Goal: Communication & Community: Share content

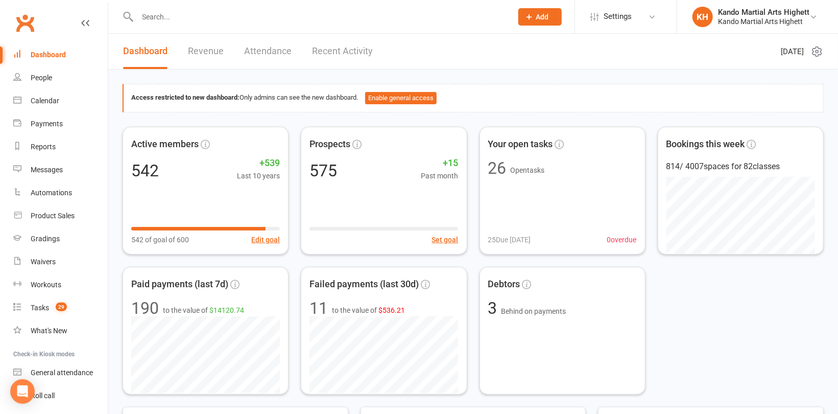
click at [161, 15] on input "text" at bounding box center [319, 17] width 371 height 14
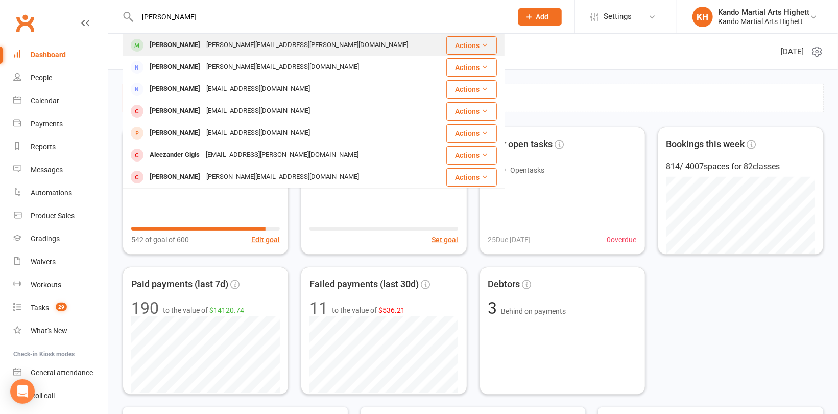
type input "[PERSON_NAME]"
click at [159, 46] on div "[PERSON_NAME]" at bounding box center [175, 45] width 57 height 15
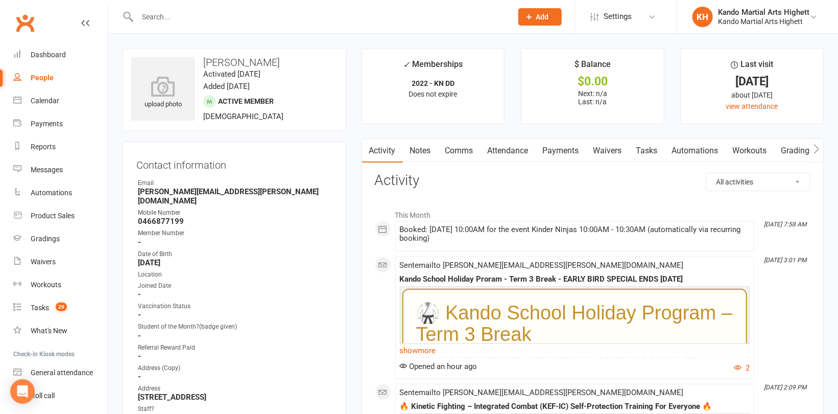
click at [416, 150] on link "Notes" at bounding box center [420, 150] width 35 height 23
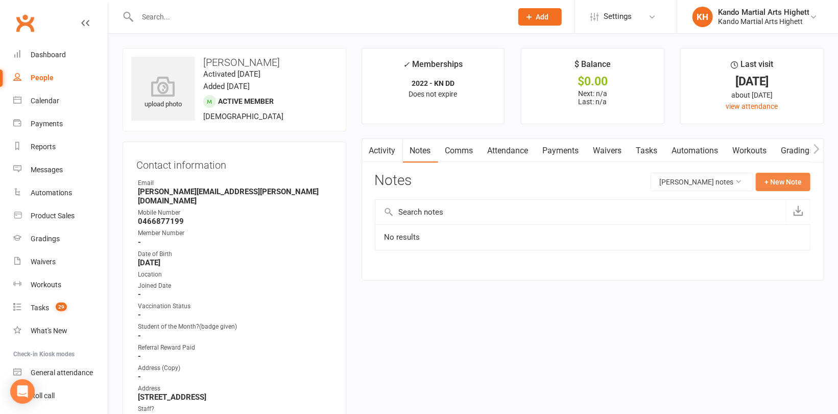
click at [774, 180] on button "+ New Note" at bounding box center [783, 182] width 55 height 18
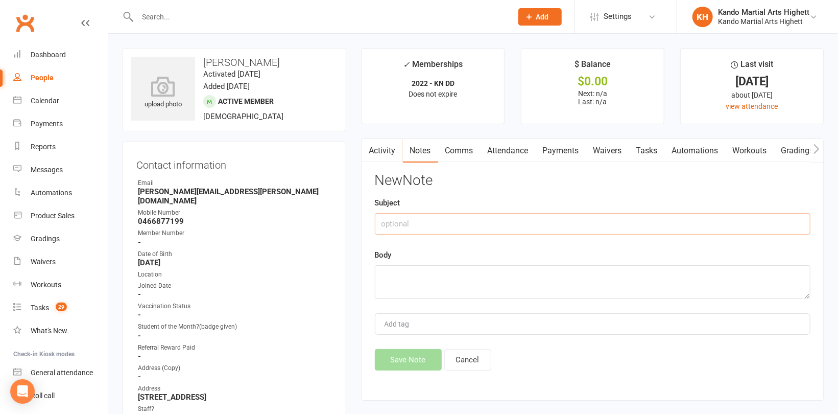
click at [578, 220] on input "text" at bounding box center [592, 223] width 435 height 21
type input "Suspension"
click at [521, 281] on textarea at bounding box center [592, 282] width 435 height 34
type textarea "[DATE] to [DATE]"
click at [407, 364] on button "Save Note" at bounding box center [408, 359] width 67 height 21
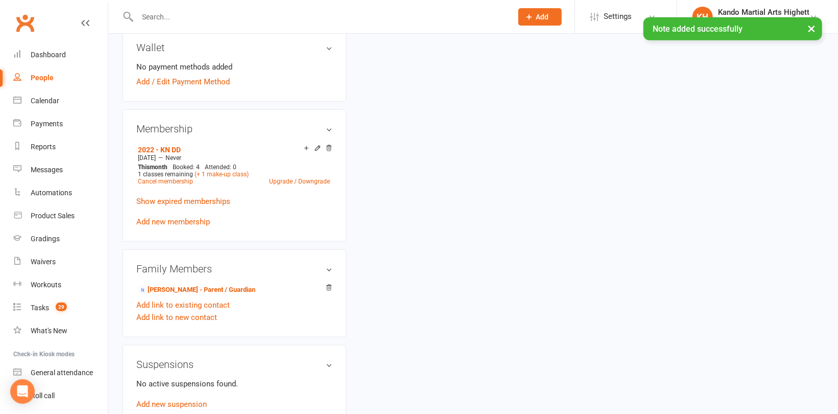
scroll to position [471, 0]
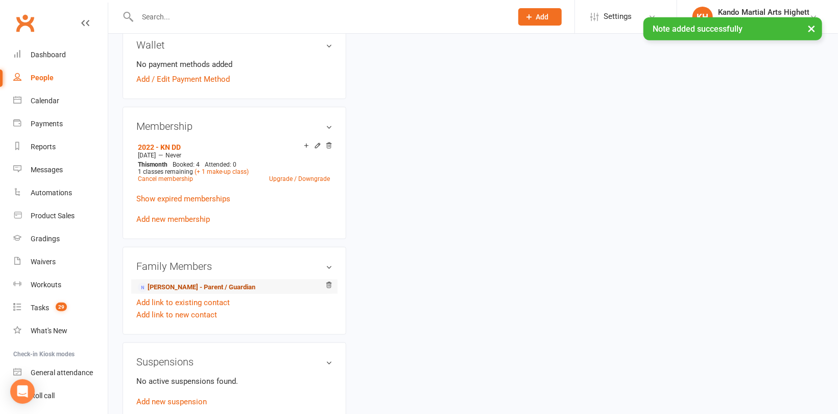
click at [202, 282] on link "[PERSON_NAME] - Parent / Guardian" at bounding box center [196, 287] width 117 height 11
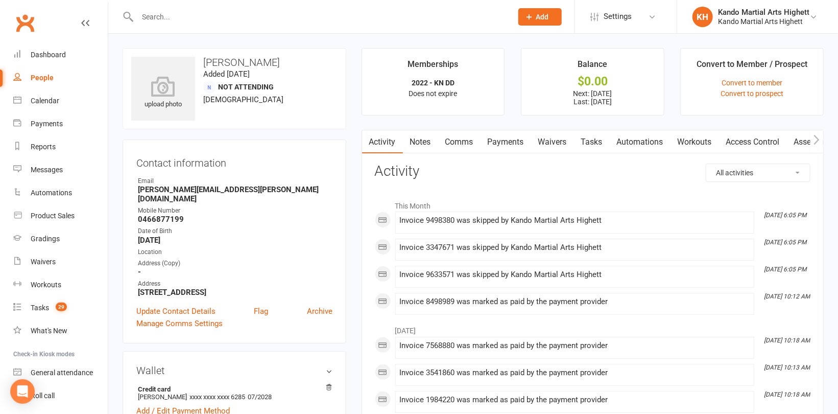
click at [433, 150] on link "Notes" at bounding box center [420, 141] width 35 height 23
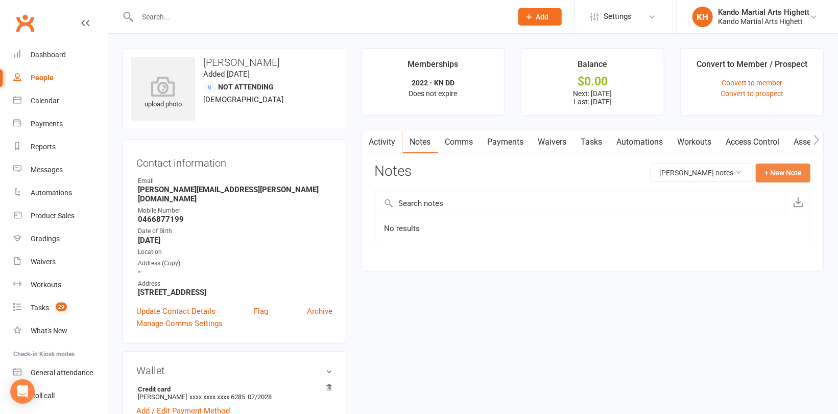
click at [782, 175] on button "+ New Note" at bounding box center [783, 172] width 55 height 18
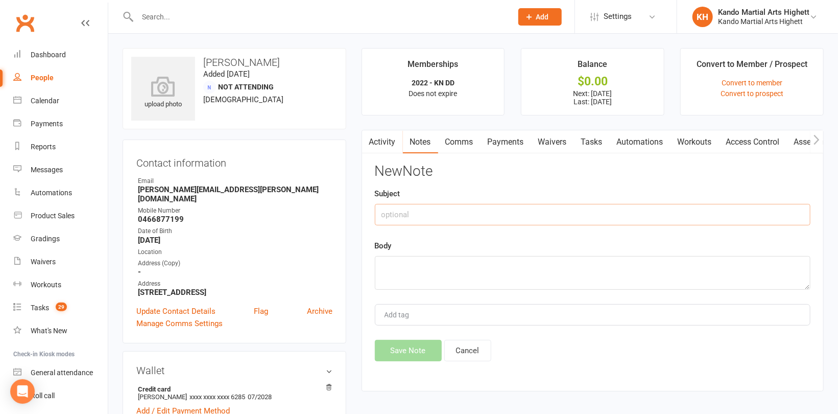
click at [471, 217] on input "text" at bounding box center [592, 214] width 435 height 21
type input "Suspension"
click at [423, 273] on textarea at bounding box center [592, 273] width 435 height 34
paste textarea "[DATE] to [DATE]"
type textarea "[DATE] to [DATE]"
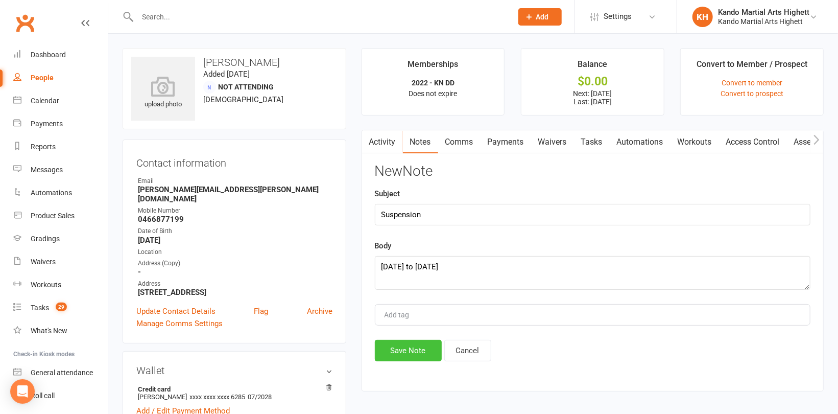
click at [414, 356] on button "Save Note" at bounding box center [408, 349] width 67 height 21
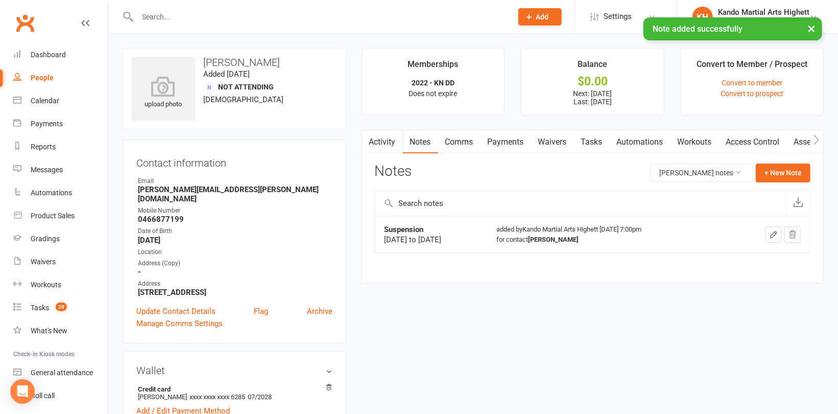
click at [506, 144] on link "Payments" at bounding box center [505, 141] width 51 height 23
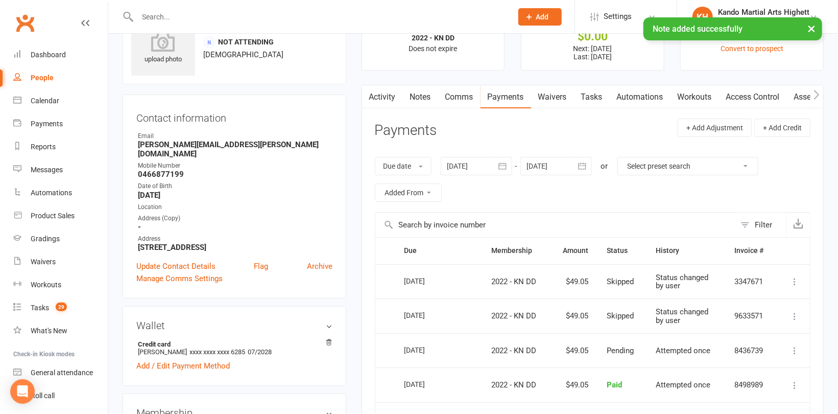
scroll to position [50, 0]
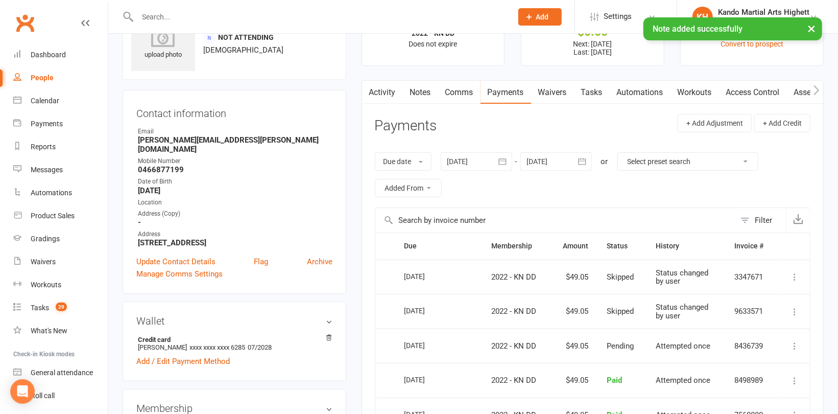
click at [571, 163] on div at bounding box center [555, 161] width 71 height 18
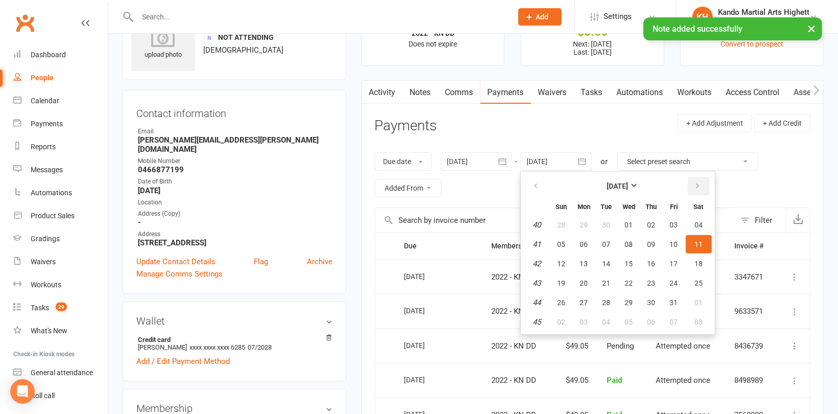
click at [705, 188] on button "button" at bounding box center [699, 186] width 22 height 18
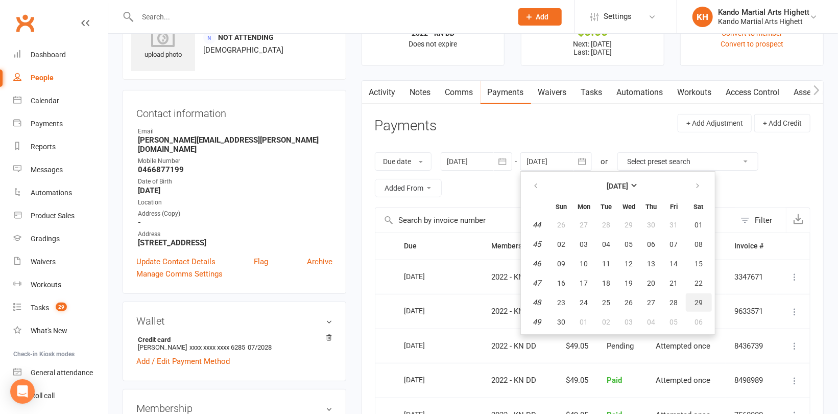
click at [702, 309] on button "29" at bounding box center [699, 302] width 26 height 18
type input "[DATE]"
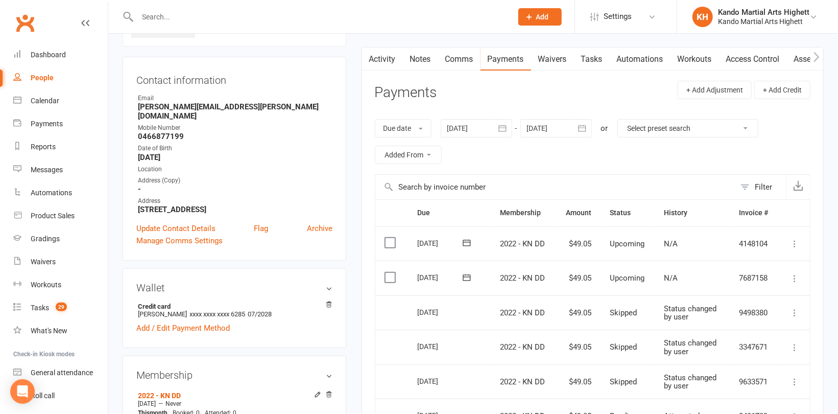
scroll to position [83, 0]
click at [794, 274] on icon at bounding box center [794, 278] width 10 height 10
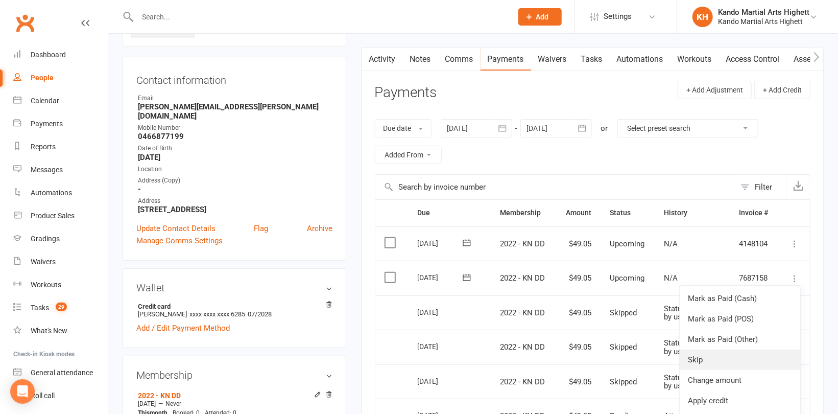
click at [743, 357] on link "Skip" at bounding box center [739, 359] width 120 height 20
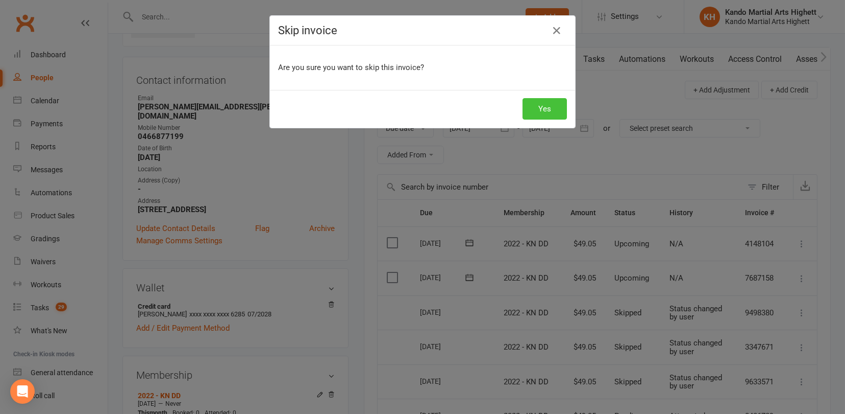
click at [541, 105] on button "Yes" at bounding box center [545, 108] width 44 height 21
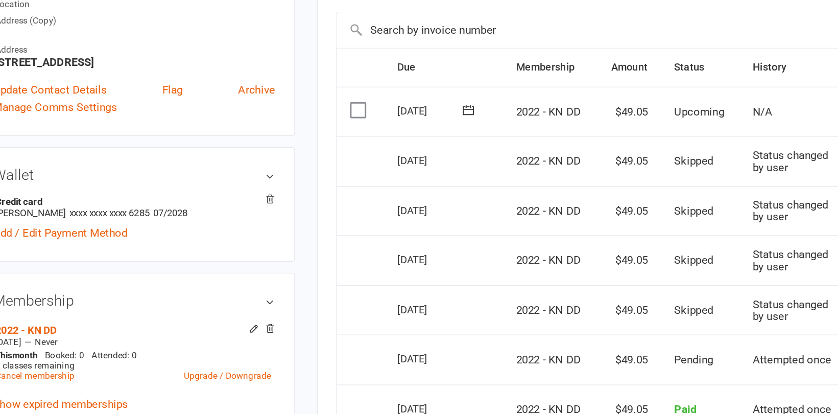
scroll to position [134, 0]
click at [298, 133] on strong "-" at bounding box center [235, 137] width 195 height 9
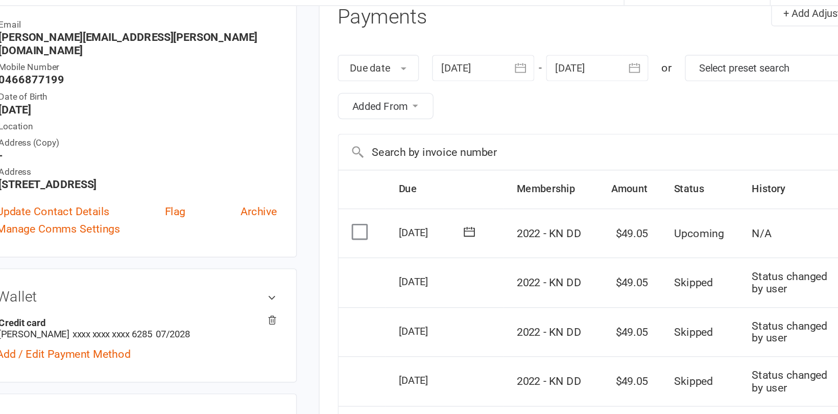
scroll to position [0, 0]
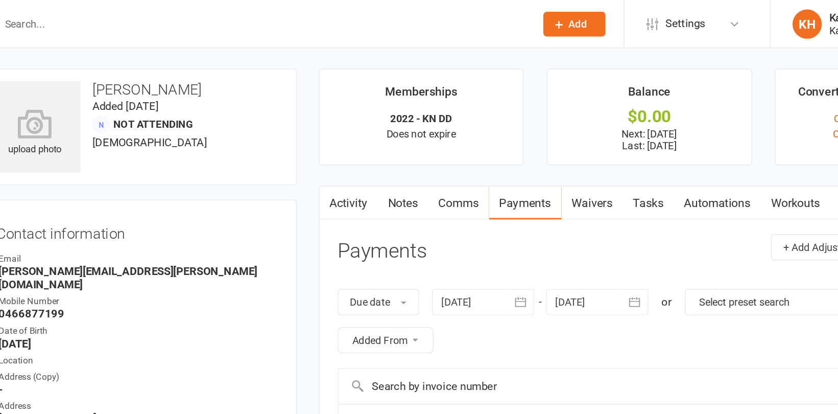
click at [461, 147] on link "Comms" at bounding box center [459, 141] width 42 height 23
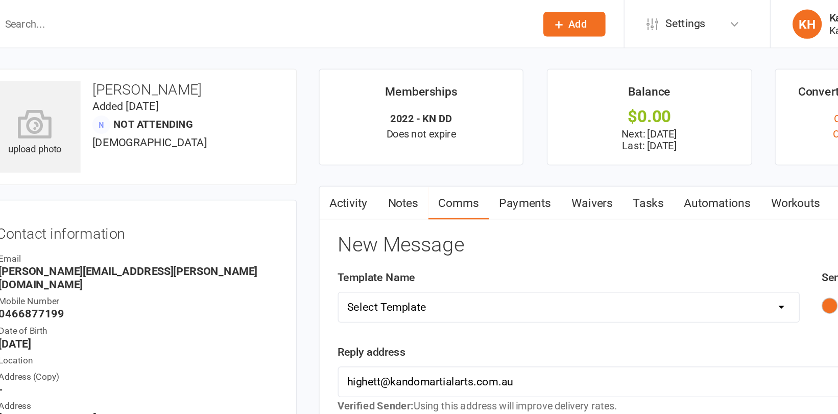
click at [655, 220] on select "Select Template [Email] 2_Booking Confirmation Required [Email] 3_Booking Confi…" at bounding box center [536, 214] width 322 height 20
click at [375, 204] on select "Select Template [Email] 2_Booking Confirmation Required [Email] 3_Booking Confi…" at bounding box center [536, 214] width 322 height 20
click at [521, 215] on select "Select Template [Email] 2_Booking Confirmation Required [Email] 3_Booking Confi…" at bounding box center [536, 214] width 322 height 20
click at [375, 204] on select "Select Template [Email] 2_Booking Confirmation Required [Email] 3_Booking Confi…" at bounding box center [536, 214] width 322 height 20
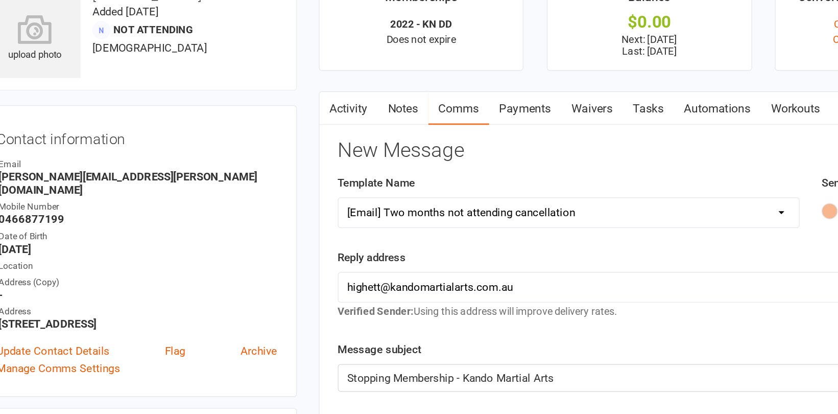
click at [529, 212] on select "Select Template [Email] 2_Booking Confirmation Required [Email] 3_Booking Confi…" at bounding box center [536, 214] width 322 height 20
select select "30"
click at [375, 204] on select "Select Template [Email] 2_Booking Confirmation Required [Email] 3_Booking Confi…" at bounding box center [536, 214] width 322 height 20
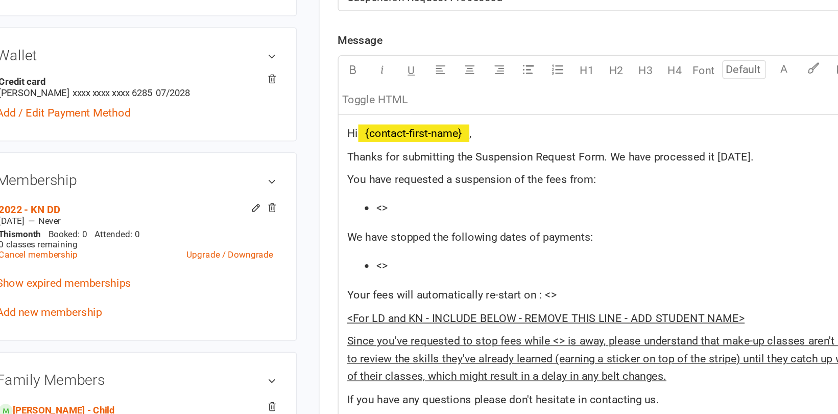
scroll to position [210, 0]
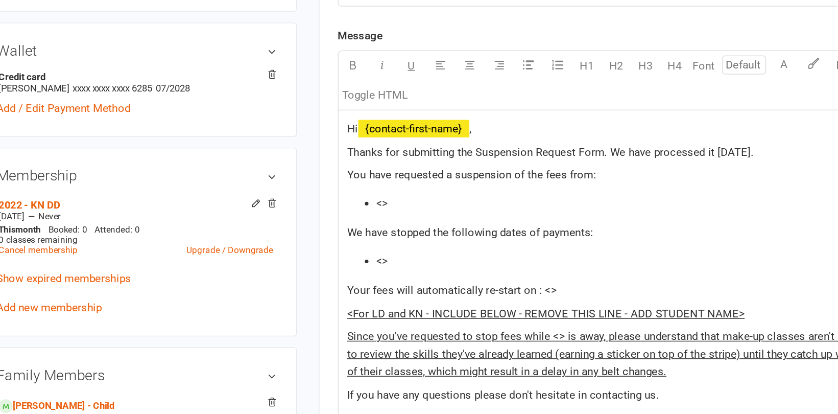
click at [438, 266] on li "<>" at bounding box center [603, 266] width 402 height 12
click at [430, 301] on li "<>" at bounding box center [603, 307] width 402 height 12
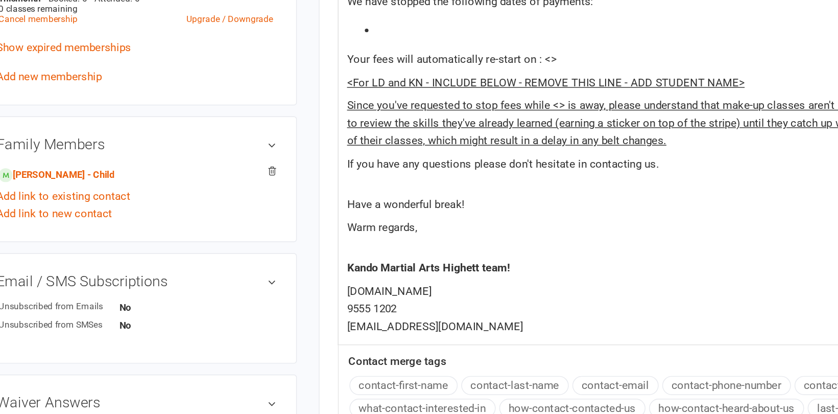
click at [437, 141] on li "﻿" at bounding box center [603, 145] width 402 height 12
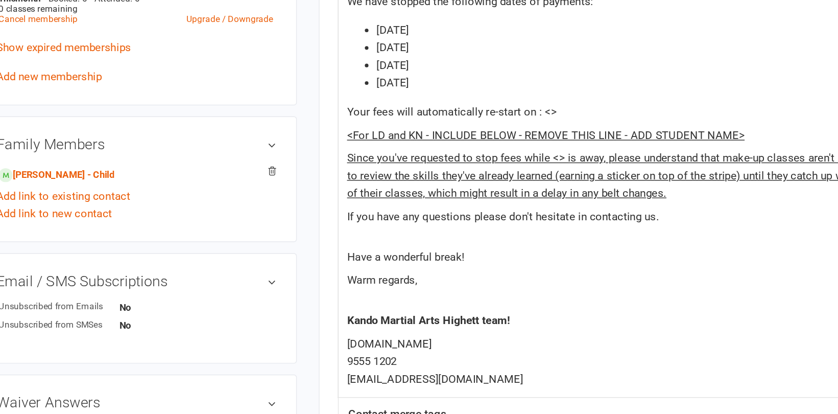
click at [526, 201] on p "Your fees will automatically re-start on : <>" at bounding box center [592, 203] width 422 height 12
click at [411, 219] on span "<For LD and KN - INCLUDE BELOW - REMOVE THIS LINE - ADD STUDENT NAME>" at bounding box center [520, 218] width 278 height 9
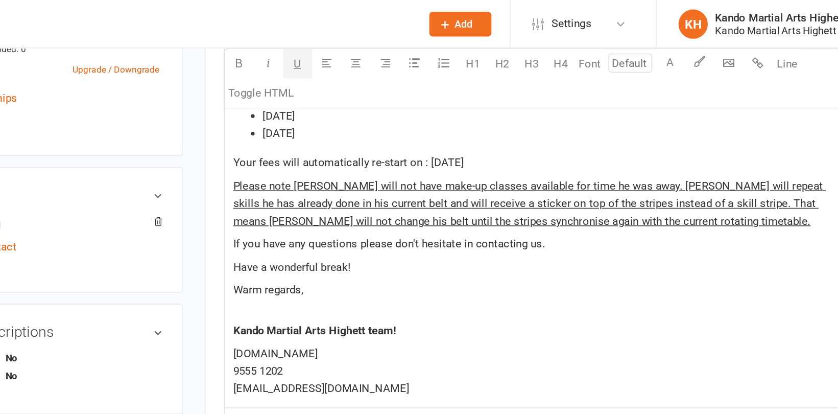
scroll to position [460, 0]
click at [586, 126] on span "Please note [PERSON_NAME] will not have make-up classes available for time he w…" at bounding box center [588, 143] width 414 height 34
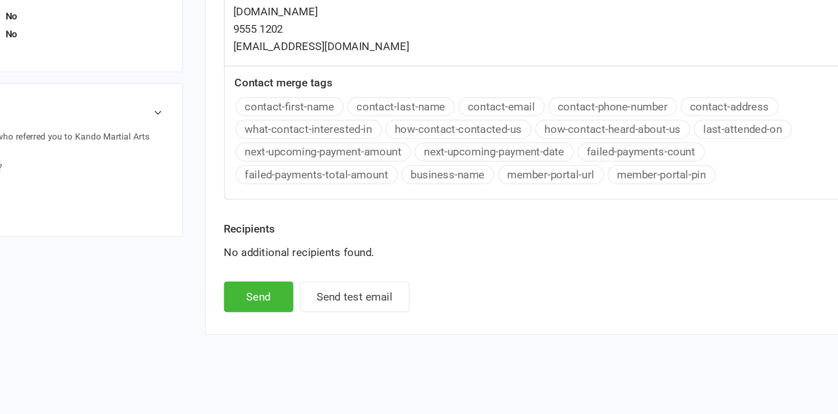
scroll to position [594, 0]
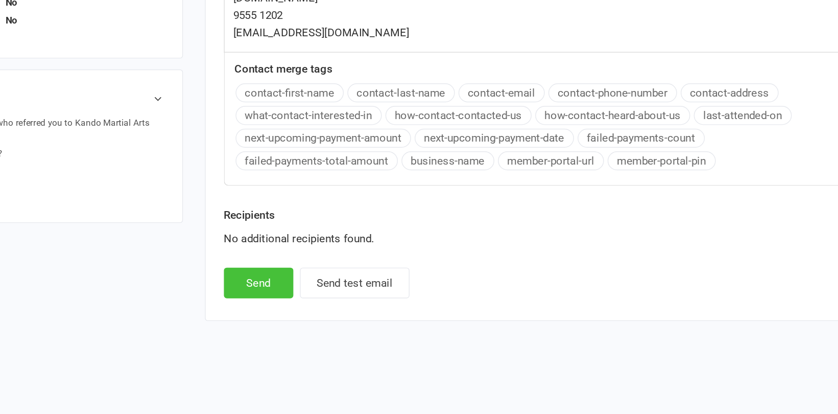
click at [405, 324] on button "Send" at bounding box center [399, 321] width 48 height 21
select select
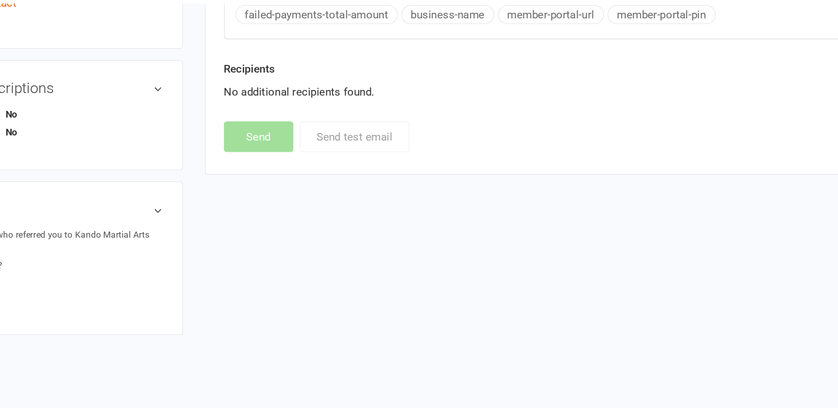
scroll to position [501, 0]
